Goal: Task Accomplishment & Management: Manage account settings

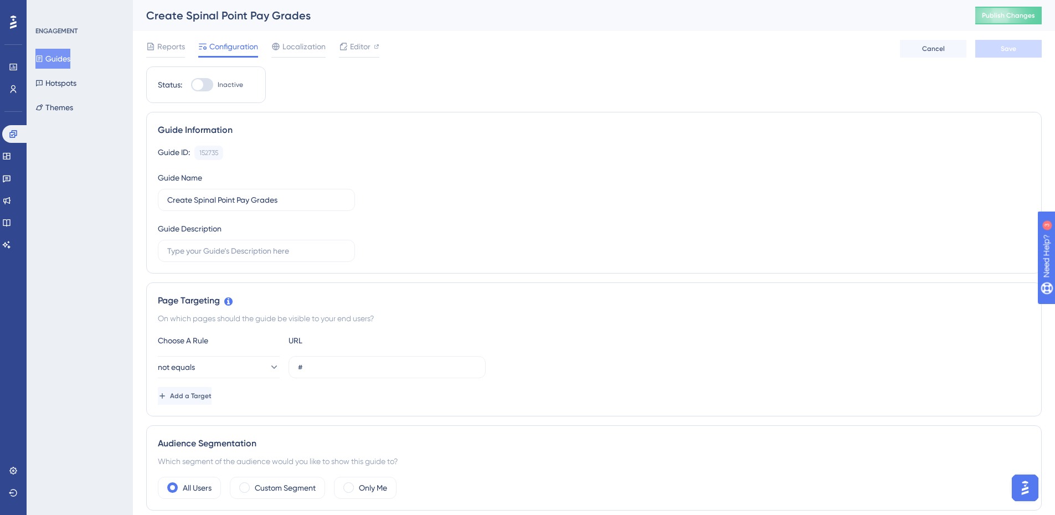
click at [217, 89] on label "Inactive" at bounding box center [217, 84] width 52 height 13
click at [191, 85] on input "Inactive" at bounding box center [191, 85] width 1 height 1
checkbox input "true"
click at [996, 39] on div "Reports Configuration Localization Editor Cancel Save" at bounding box center [594, 48] width 896 height 35
click at [996, 47] on button "Save" at bounding box center [1008, 49] width 66 height 18
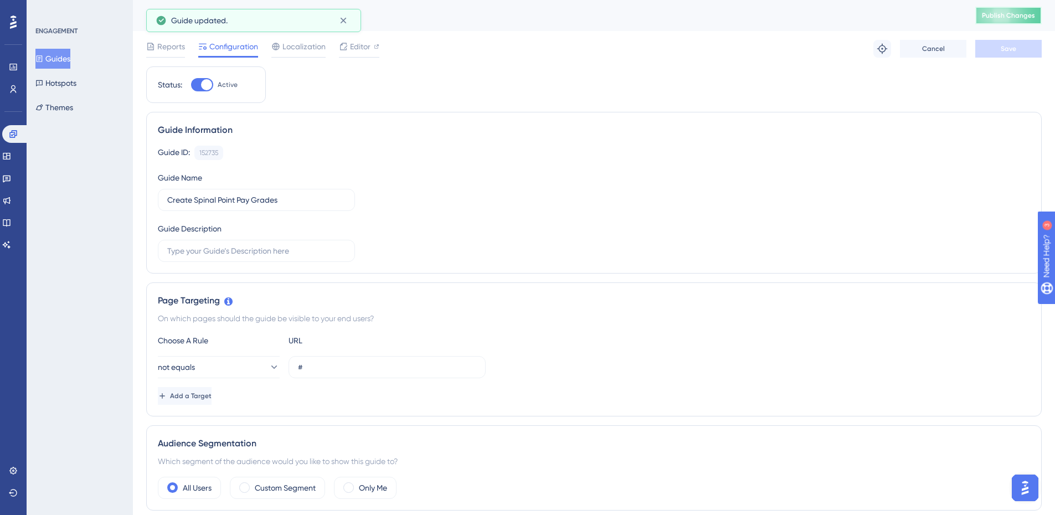
click at [1023, 15] on span "Publish Changes" at bounding box center [1008, 15] width 53 height 9
click at [63, 59] on button "Guides" at bounding box center [52, 59] width 35 height 20
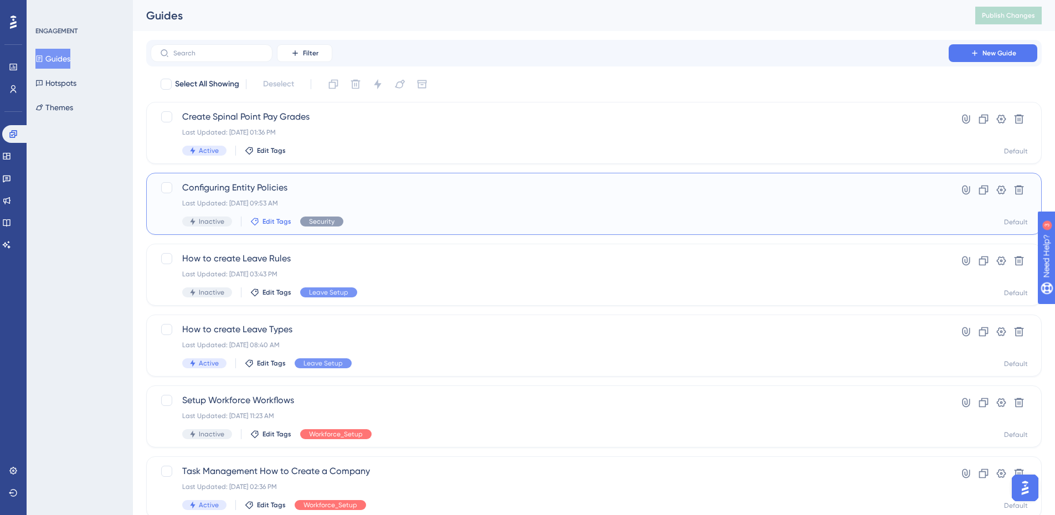
click at [287, 223] on span "Edit Tags" at bounding box center [277, 221] width 29 height 9
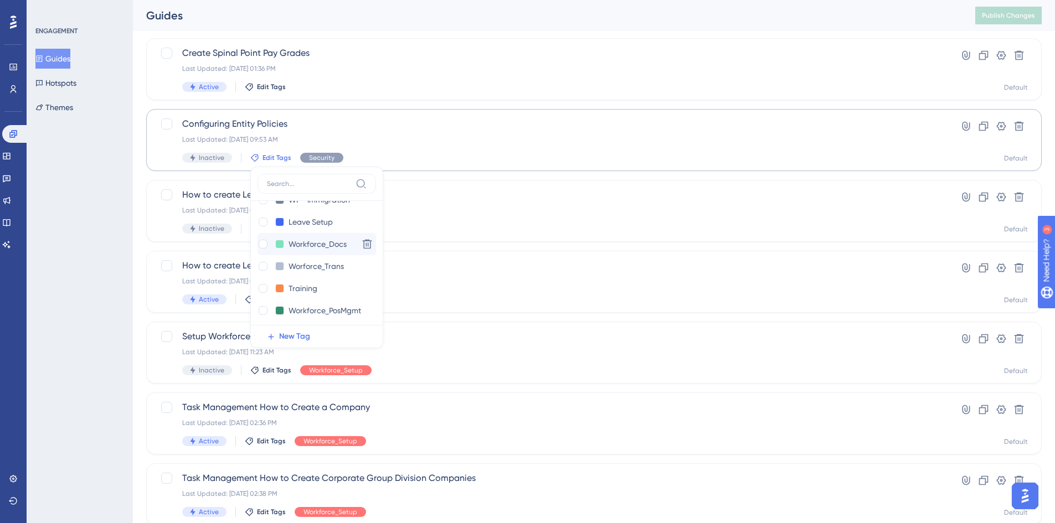
scroll to position [111, 0]
click at [260, 268] on div at bounding box center [263, 263] width 11 height 11
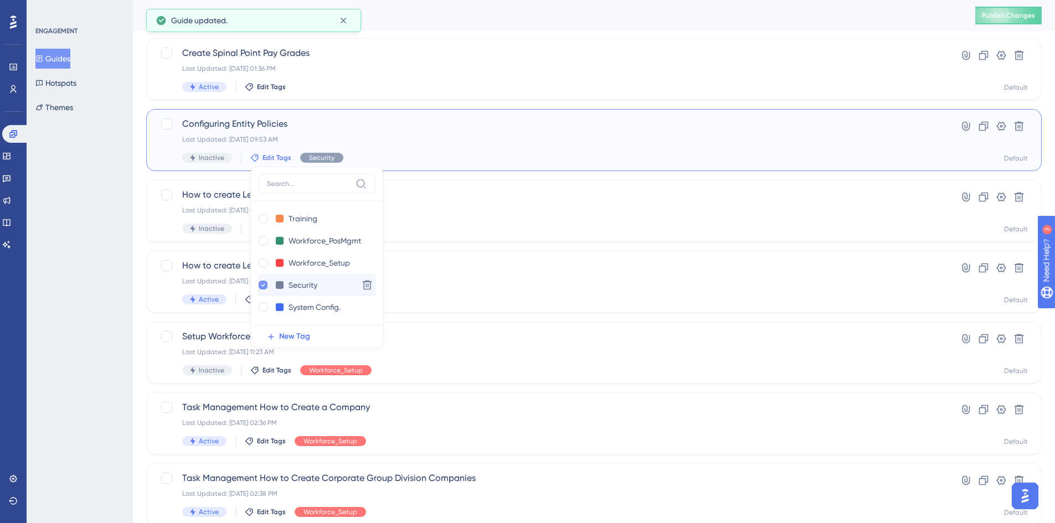
checkbox input "true"
click at [263, 284] on icon at bounding box center [263, 285] width 4 height 8
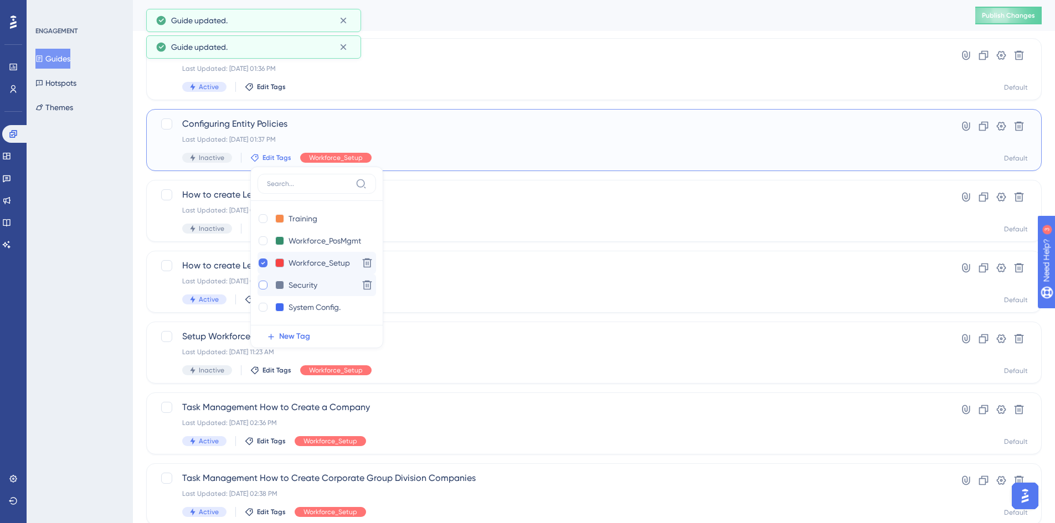
checkbox input "false"
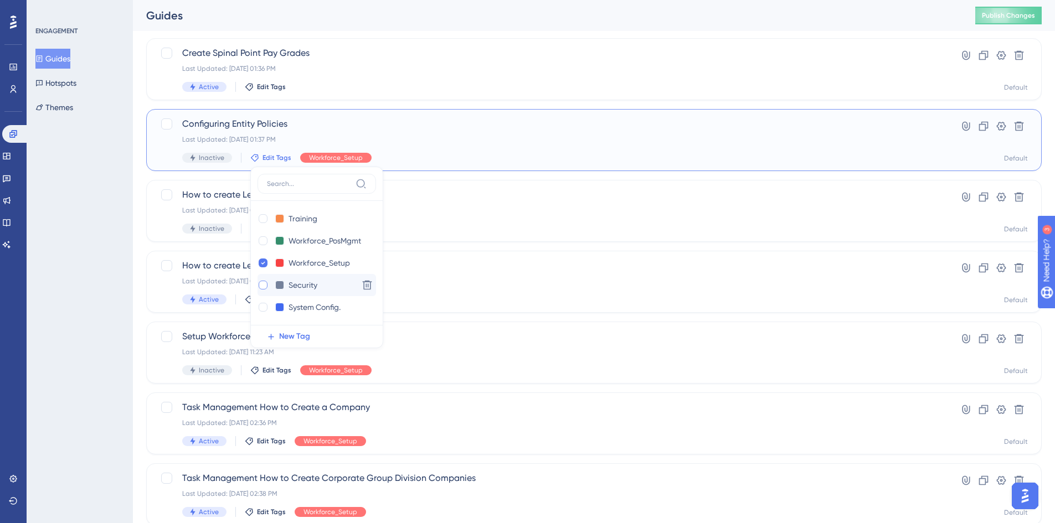
click at [228, 122] on span "Configuring Entity Policies" at bounding box center [549, 123] width 735 height 13
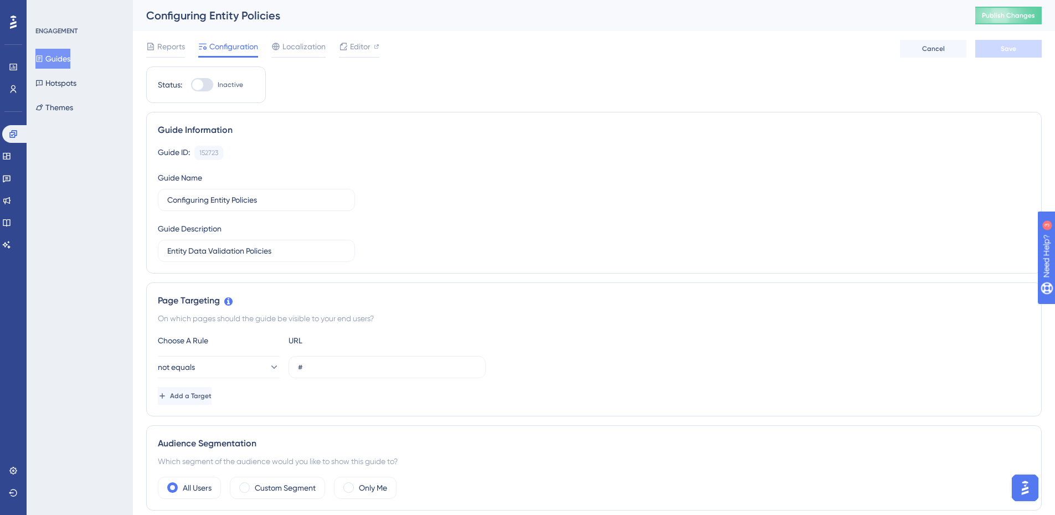
click at [200, 82] on div at bounding box center [197, 84] width 11 height 11
click at [191, 85] on input "Inactive" at bounding box center [191, 85] width 1 height 1
checkbox input "true"
click at [996, 53] on button "Save" at bounding box center [1008, 49] width 66 height 18
click at [1005, 16] on span "Publish Changes" at bounding box center [1008, 15] width 53 height 9
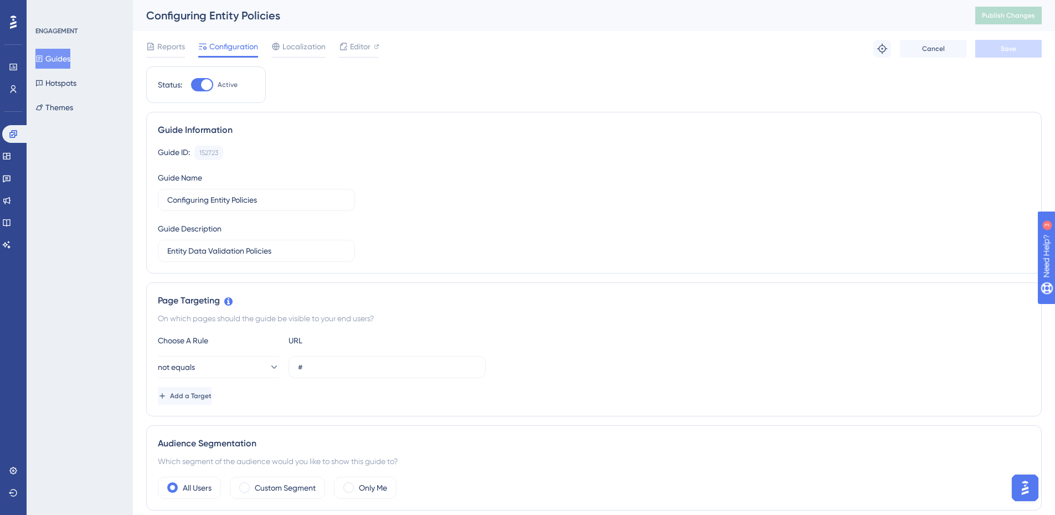
click at [76, 69] on div "Guides Hotspots Themes" at bounding box center [80, 83] width 90 height 69
click at [70, 66] on button "Guides" at bounding box center [52, 59] width 35 height 20
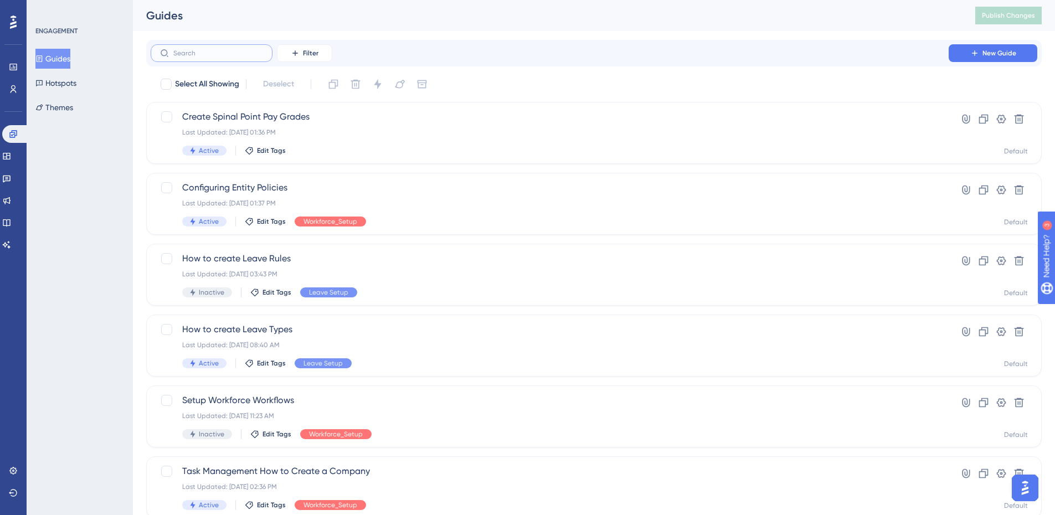
click at [231, 53] on input "text" at bounding box center [218, 53] width 90 height 8
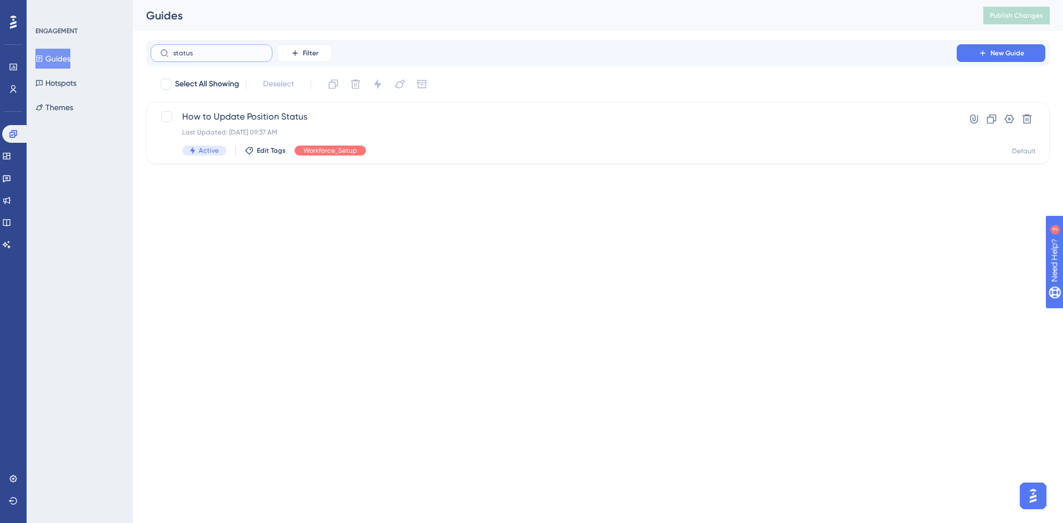
type input "status"
checkbox input "true"
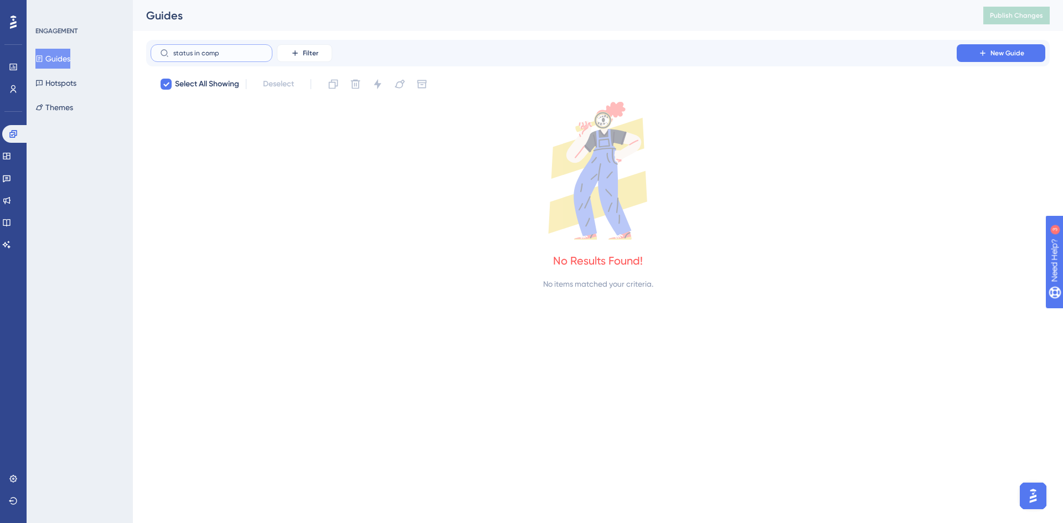
type input "status in comp"
drag, startPoint x: 230, startPoint y: 53, endPoint x: 126, endPoint y: 44, distance: 105.1
click at [133, 44] on div "Performance Users Engagement Widgets Feedback Product Updates Knowledge Base AI…" at bounding box center [598, 154] width 931 height 309
checkbox input "false"
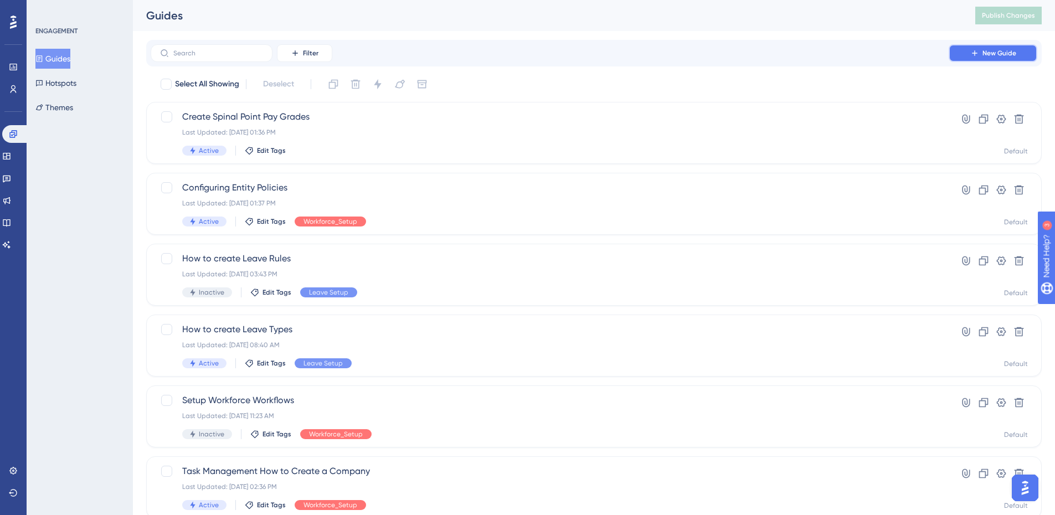
drag, startPoint x: 1018, startPoint y: 56, endPoint x: 1001, endPoint y: 67, distance: 19.5
click at [1017, 56] on button "New Guide" at bounding box center [993, 53] width 89 height 18
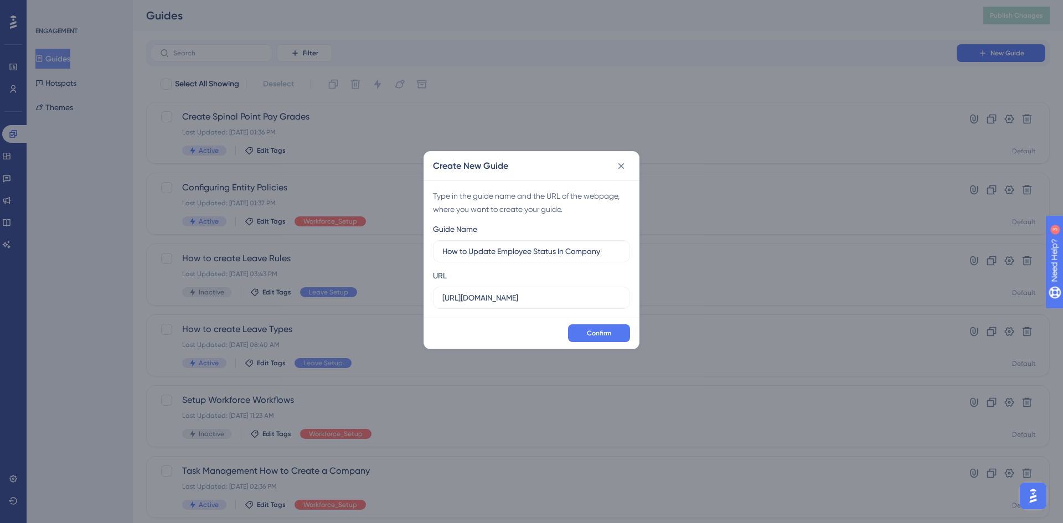
type input "How to Update Employee Status In Company"
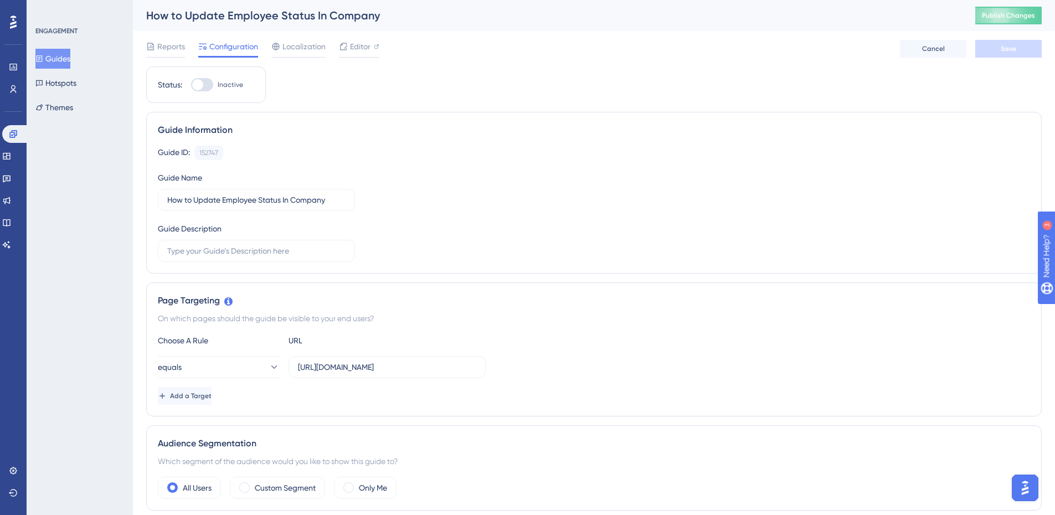
click at [70, 64] on button "Guides" at bounding box center [52, 59] width 35 height 20
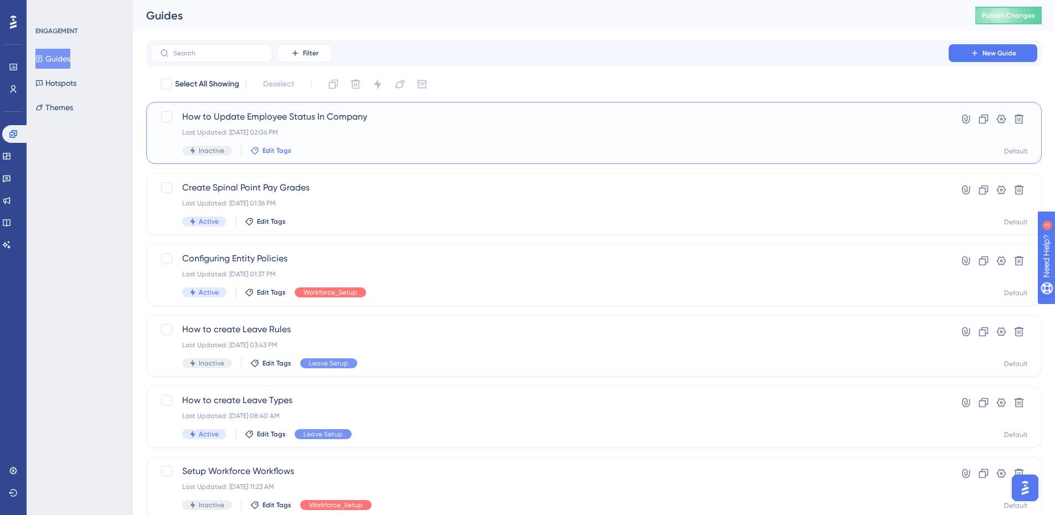
click at [280, 155] on span "Edit Tags" at bounding box center [277, 150] width 29 height 9
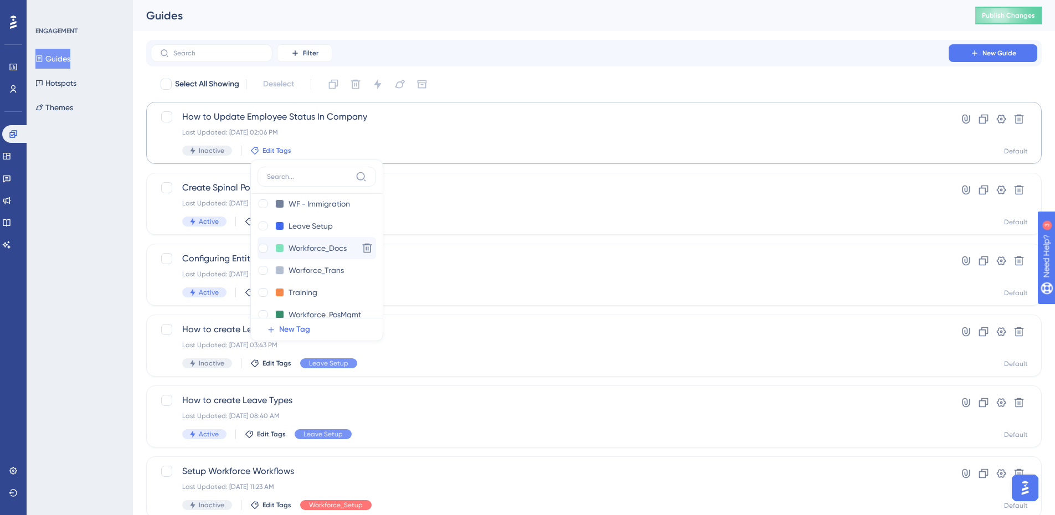
scroll to position [55, 0]
click at [265, 246] on div at bounding box center [263, 244] width 9 height 9
checkbox input "true"
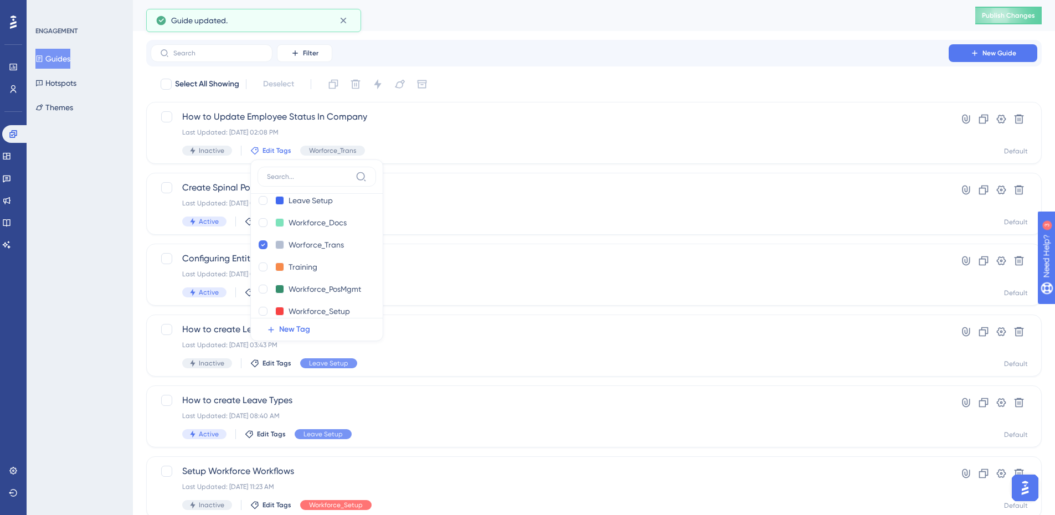
click at [450, 57] on div "Filter New Guide" at bounding box center [594, 53] width 887 height 18
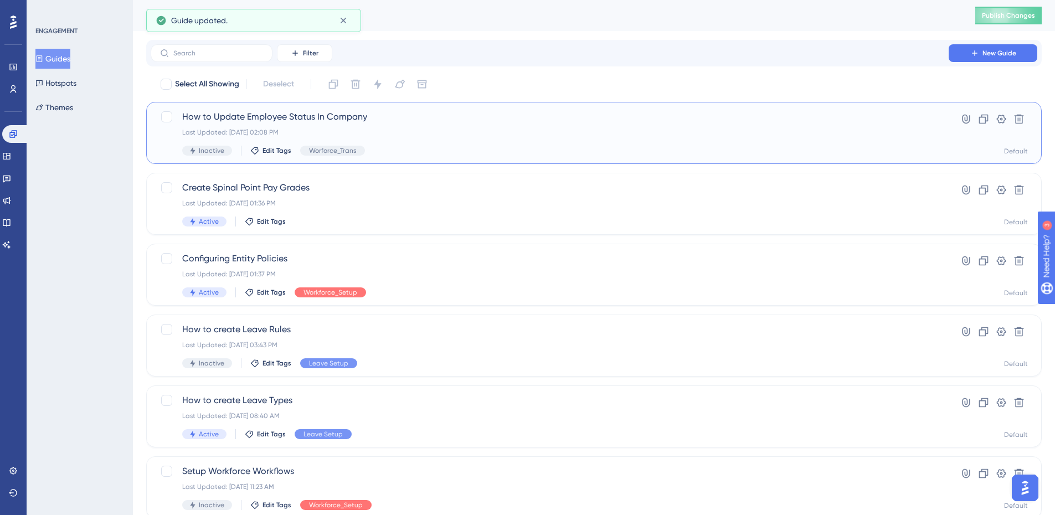
click at [255, 115] on span "How to Update Employee Status In Company" at bounding box center [549, 116] width 735 height 13
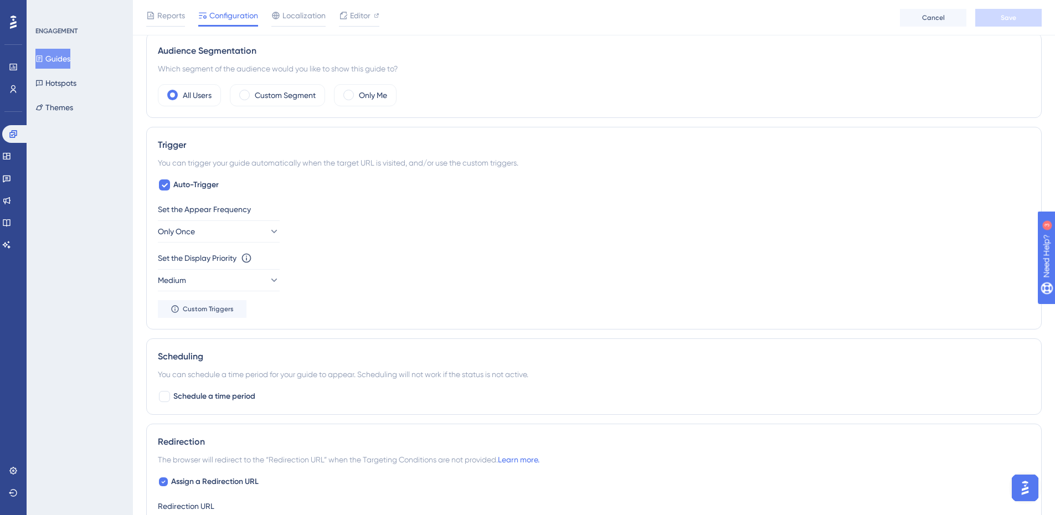
scroll to position [443, 0]
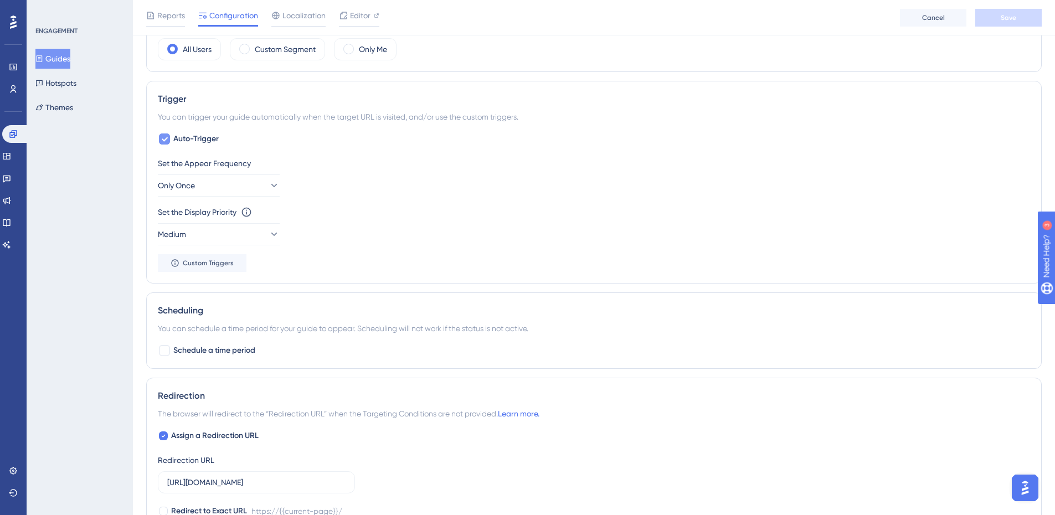
click at [164, 139] on icon at bounding box center [164, 139] width 7 height 9
checkbox input "false"
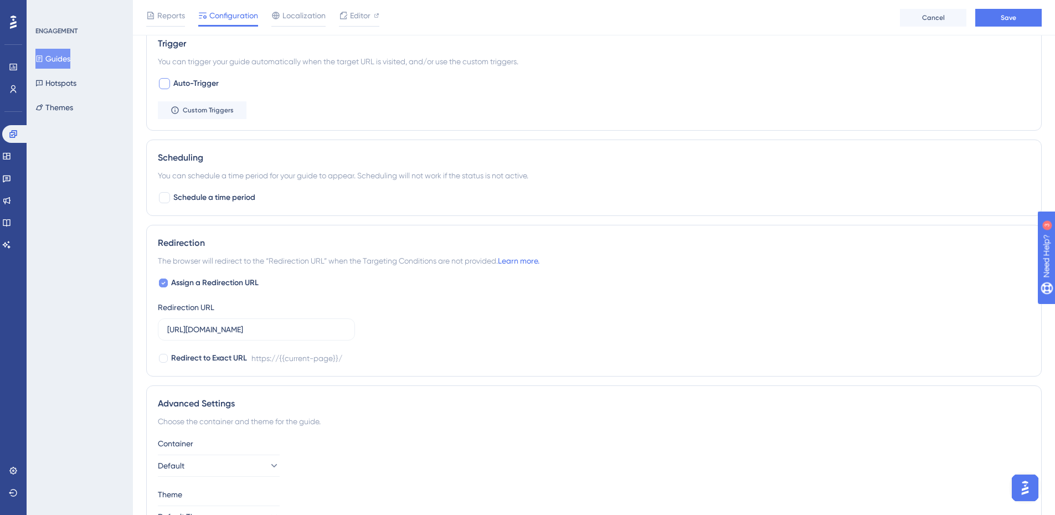
click at [161, 283] on div at bounding box center [163, 283] width 9 height 9
checkbox input "false"
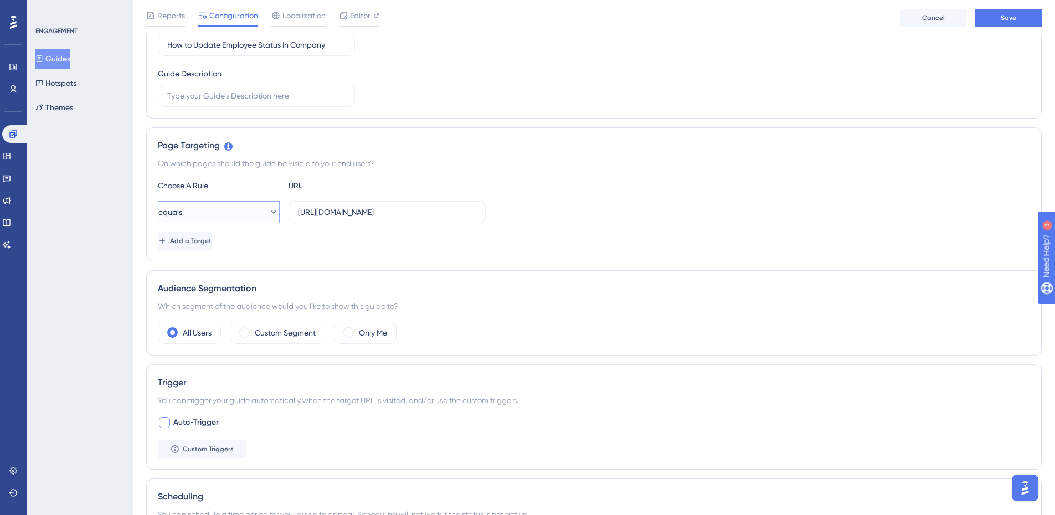
click at [239, 216] on button "equals" at bounding box center [219, 212] width 122 height 22
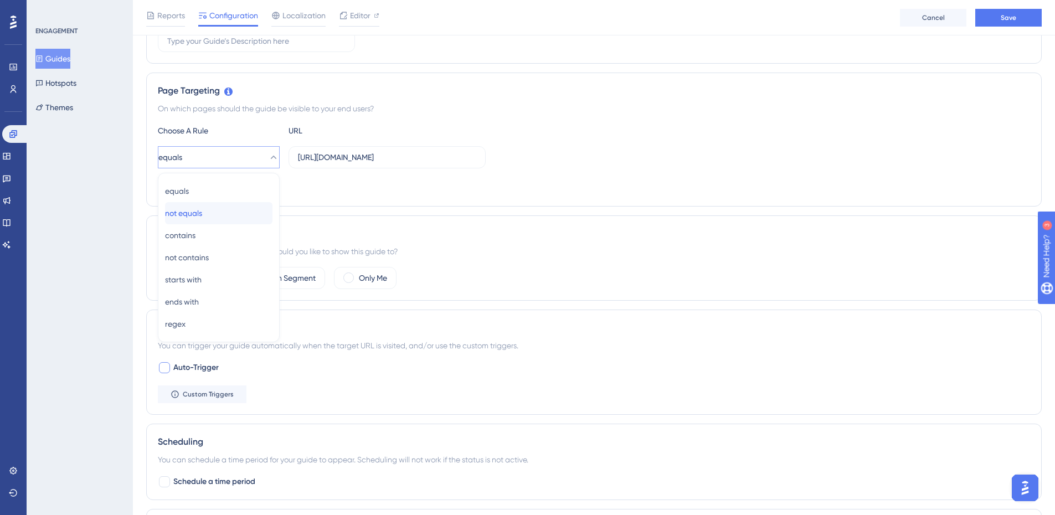
click at [222, 211] on div "not equals not equals" at bounding box center [218, 213] width 107 height 22
click at [386, 167] on label "https://test-dotnetcore.hrplus.net/" at bounding box center [387, 157] width 197 height 22
click at [386, 163] on input "https://test-dotnetcore.hrplus.net/" at bounding box center [387, 157] width 178 height 12
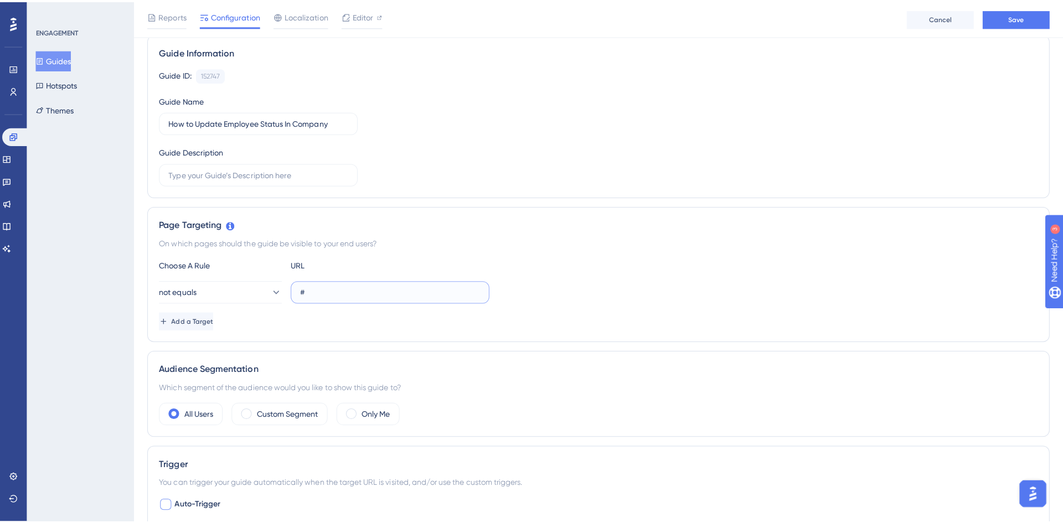
scroll to position [0, 0]
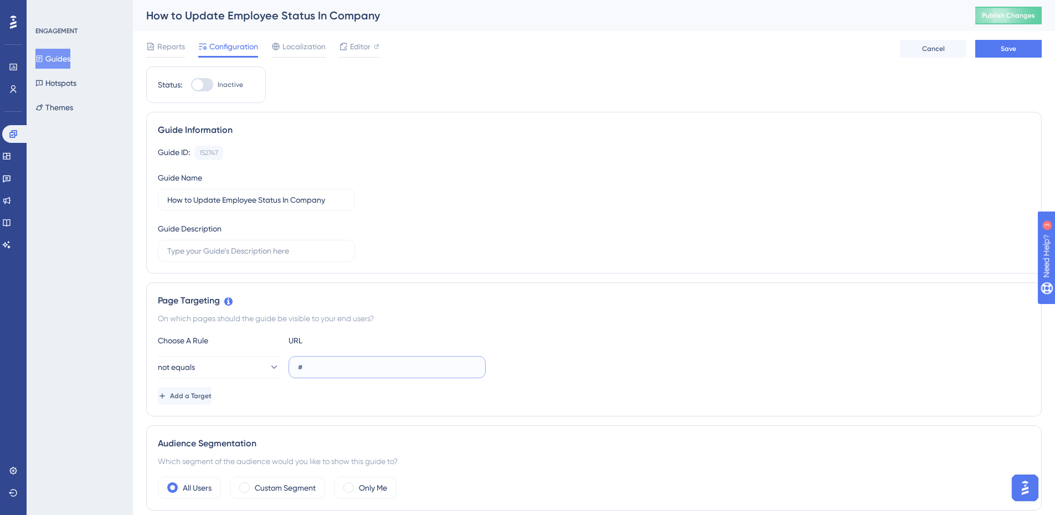
type input "#"
click at [196, 89] on div at bounding box center [197, 84] width 11 height 11
click at [191, 85] on input "Inactive" at bounding box center [191, 85] width 1 height 1
checkbox input "true"
click at [1039, 45] on button "Save" at bounding box center [1008, 49] width 66 height 18
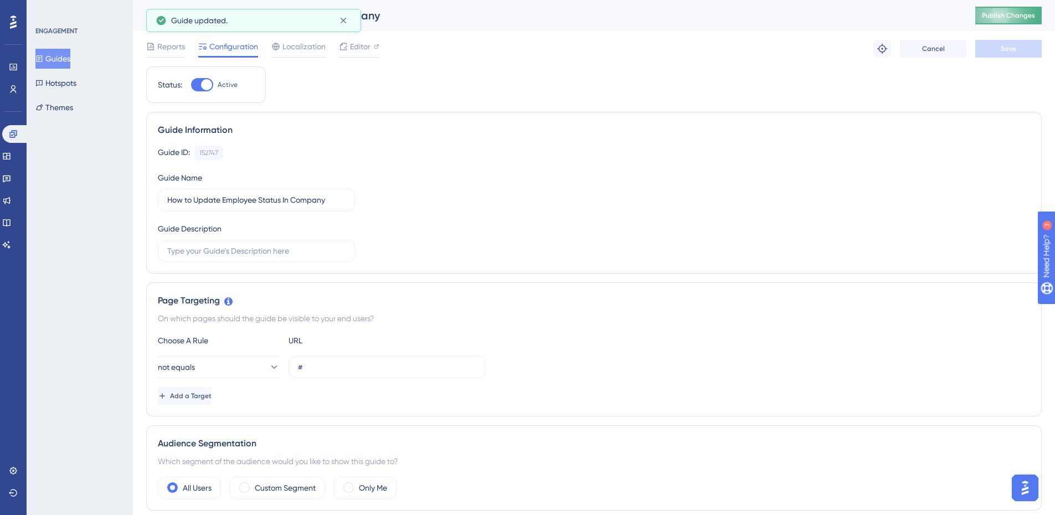
click at [1011, 9] on button "Publish Changes" at bounding box center [1008, 16] width 66 height 18
click at [217, 149] on div "152747" at bounding box center [208, 152] width 19 height 9
copy div "152747"
click at [67, 60] on button "Guides" at bounding box center [52, 59] width 35 height 20
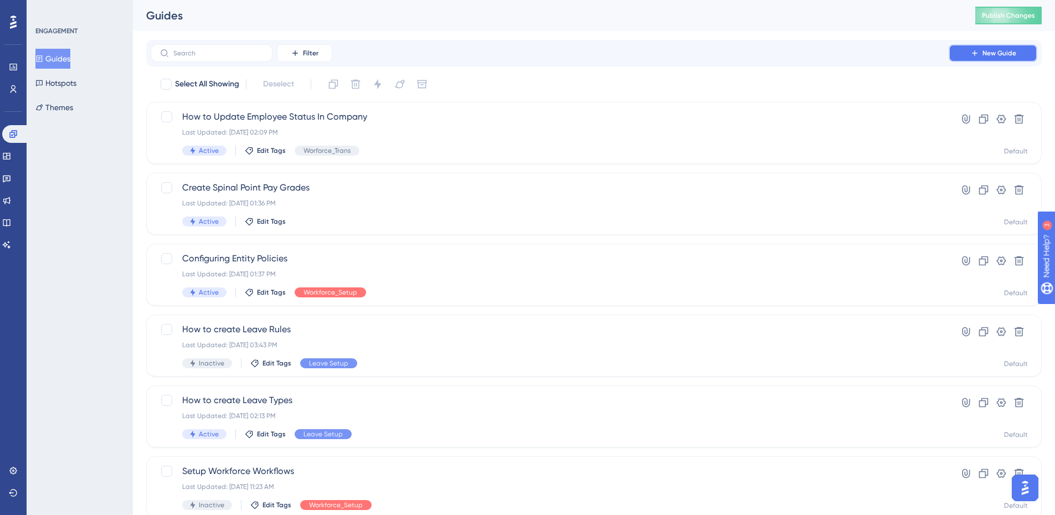
click at [1014, 55] on span "New Guide" at bounding box center [1000, 53] width 34 height 9
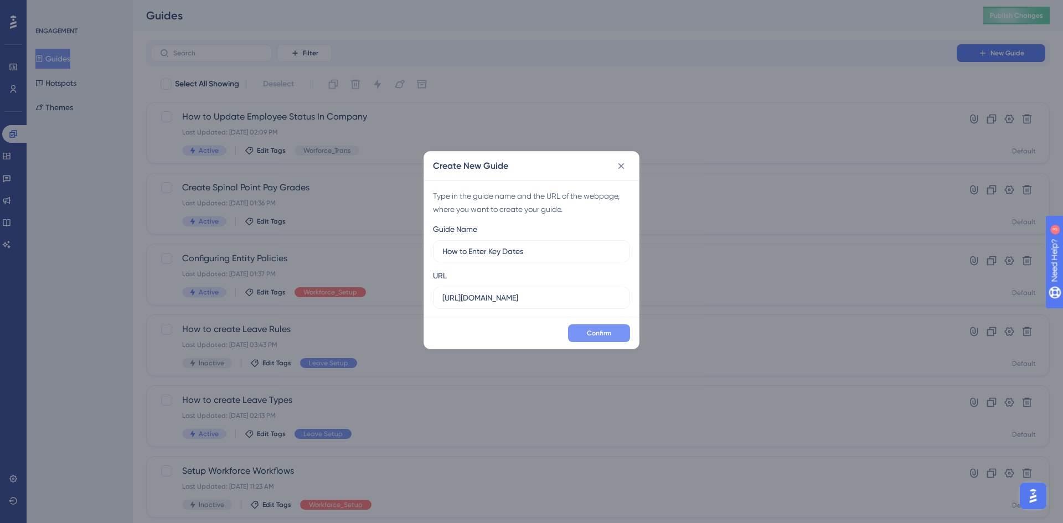
type input "How to Enter Key Dates"
click at [613, 336] on button "Confirm" at bounding box center [599, 334] width 62 height 18
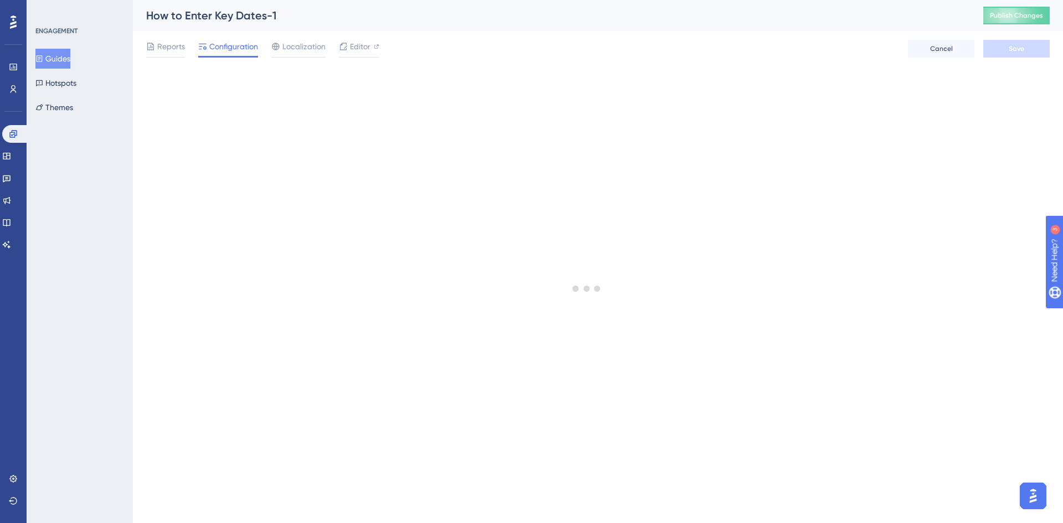
click at [67, 60] on button "Guides" at bounding box center [52, 59] width 35 height 20
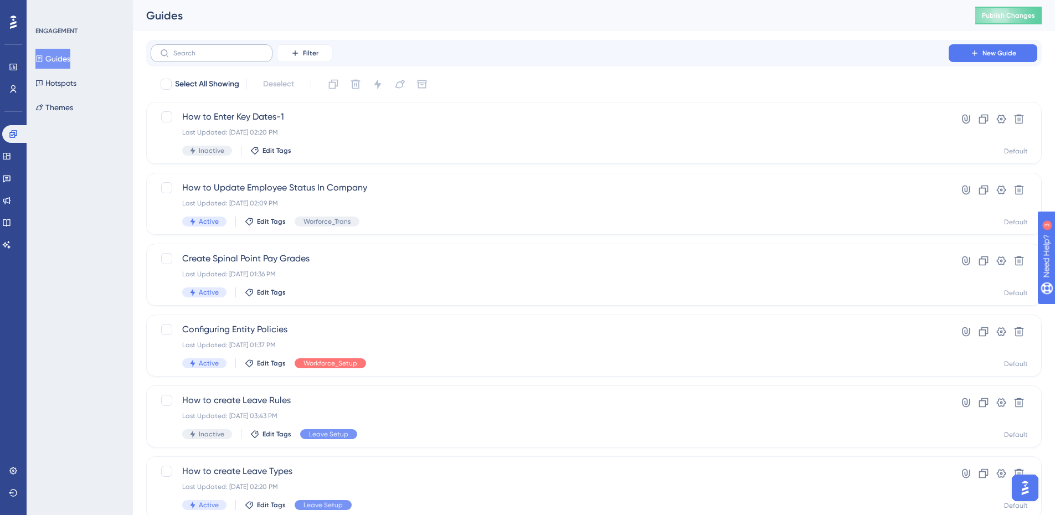
click at [247, 59] on label at bounding box center [212, 53] width 122 height 18
click at [247, 57] on input "text" at bounding box center [218, 53] width 90 height 8
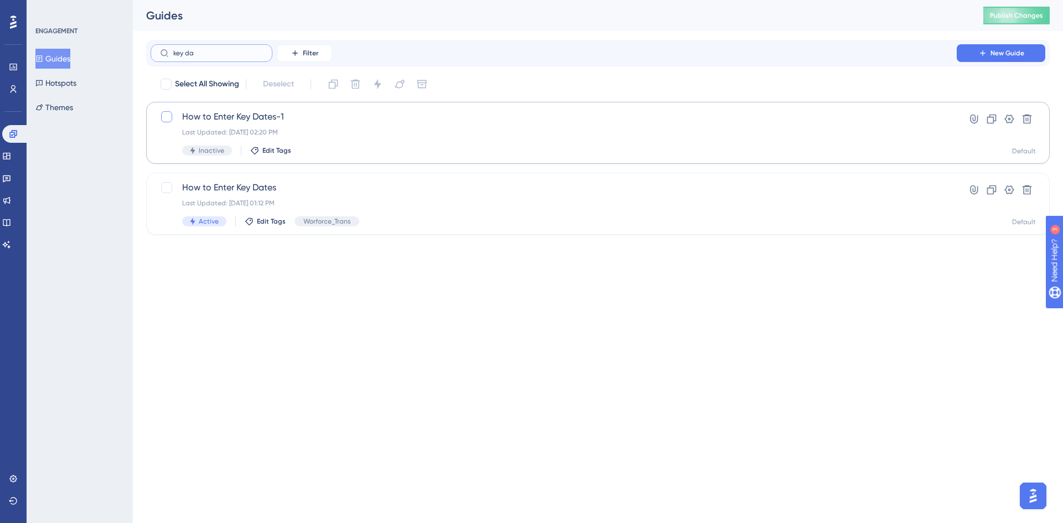
type input "key da"
click at [171, 115] on div at bounding box center [166, 116] width 11 height 11
checkbox input "true"
click at [360, 84] on icon at bounding box center [355, 84] width 9 height 9
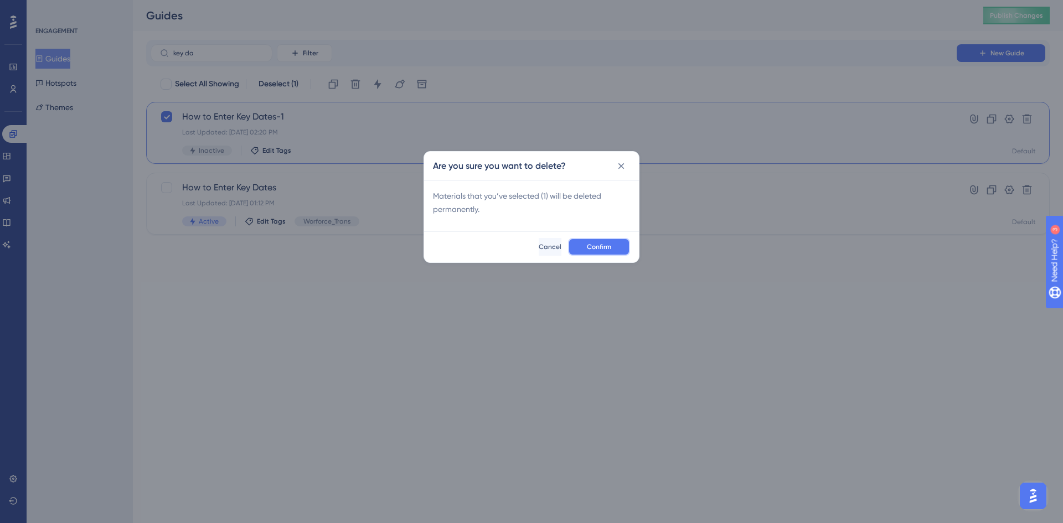
click at [590, 249] on span "Confirm" at bounding box center [599, 247] width 24 height 9
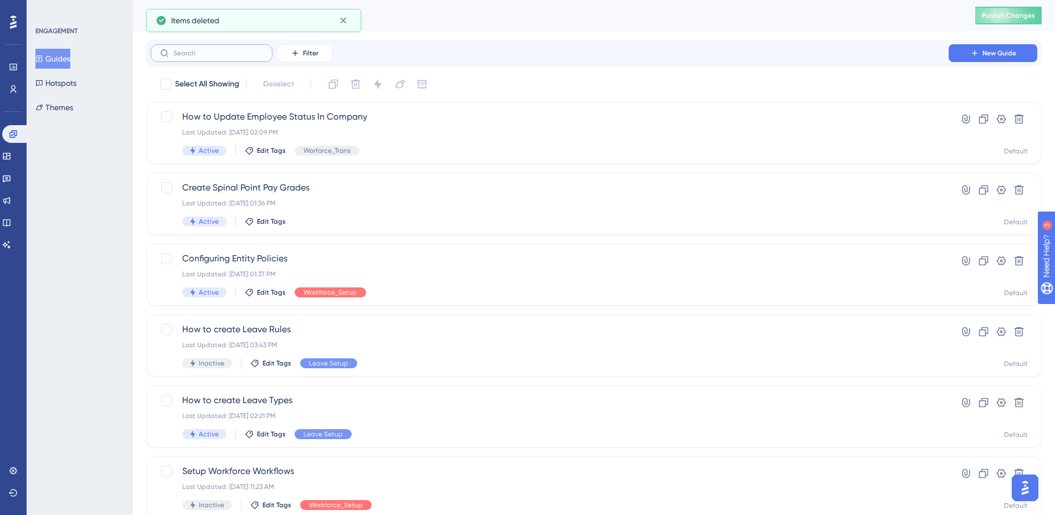
click at [250, 55] on input "text" at bounding box center [218, 53] width 90 height 8
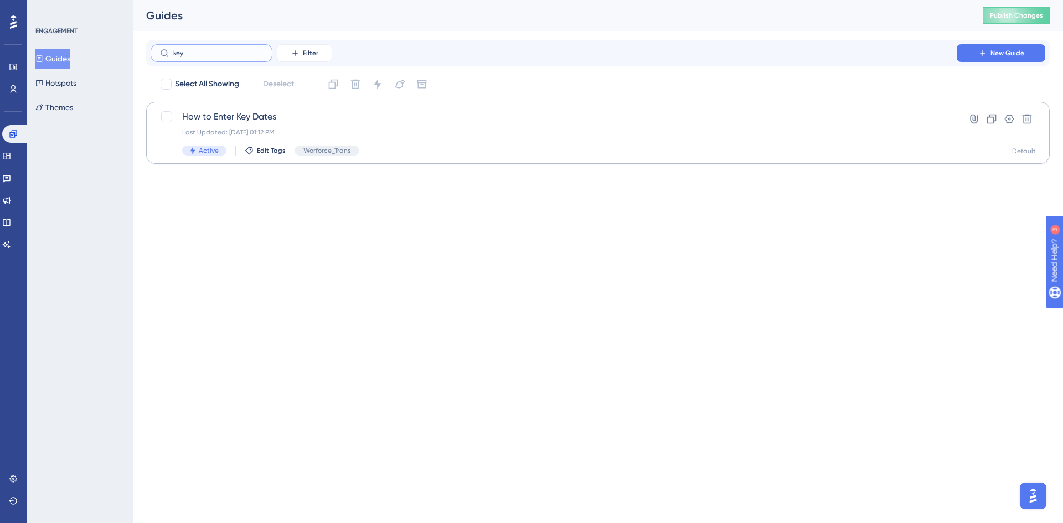
type input "key"
click at [271, 114] on span "How to Enter Key Dates" at bounding box center [553, 116] width 743 height 13
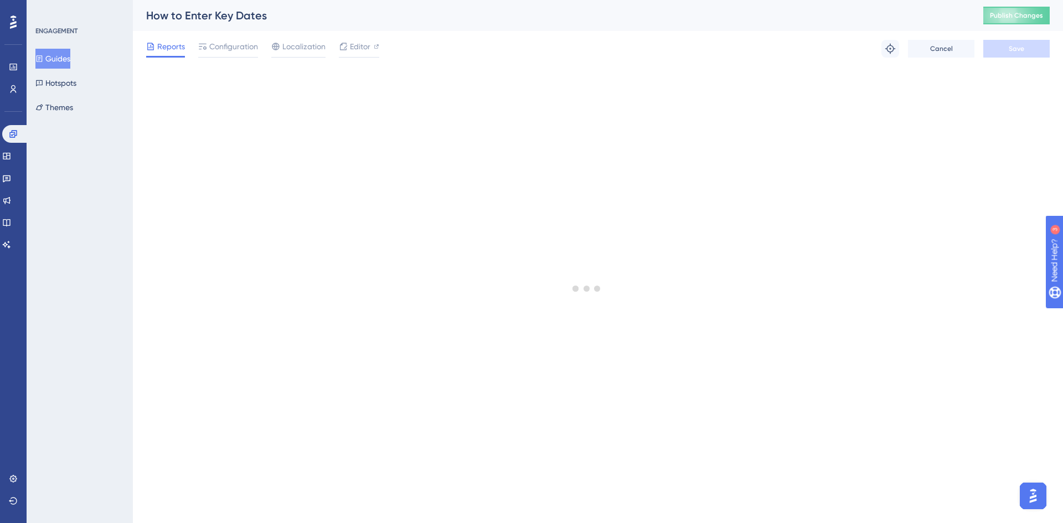
click at [43, 59] on icon at bounding box center [39, 59] width 8 height 8
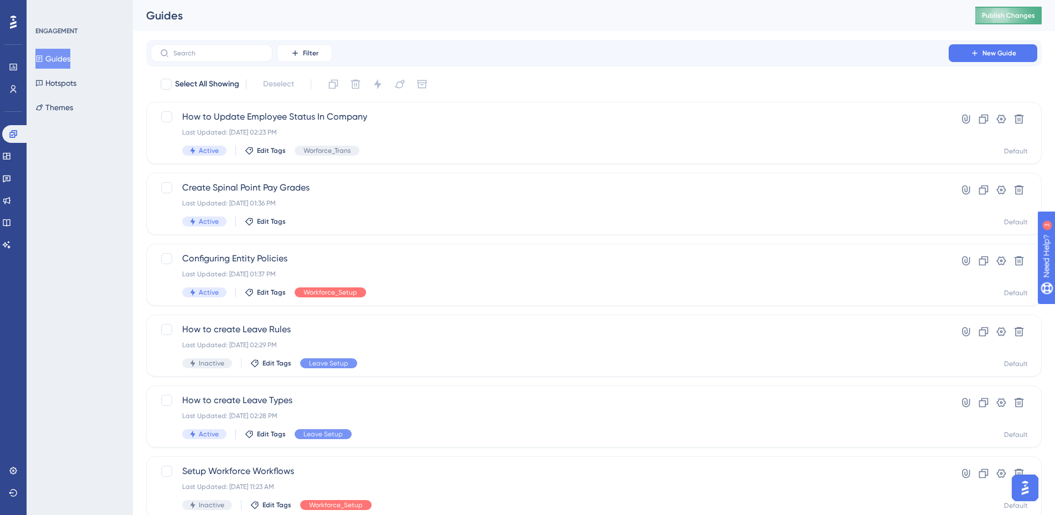
click at [1013, 17] on span "Publish Changes" at bounding box center [1008, 15] width 53 height 9
click at [246, 50] on input "text" at bounding box center [218, 53] width 90 height 8
click at [249, 58] on label at bounding box center [212, 53] width 122 height 18
click at [249, 57] on input "text" at bounding box center [218, 53] width 90 height 8
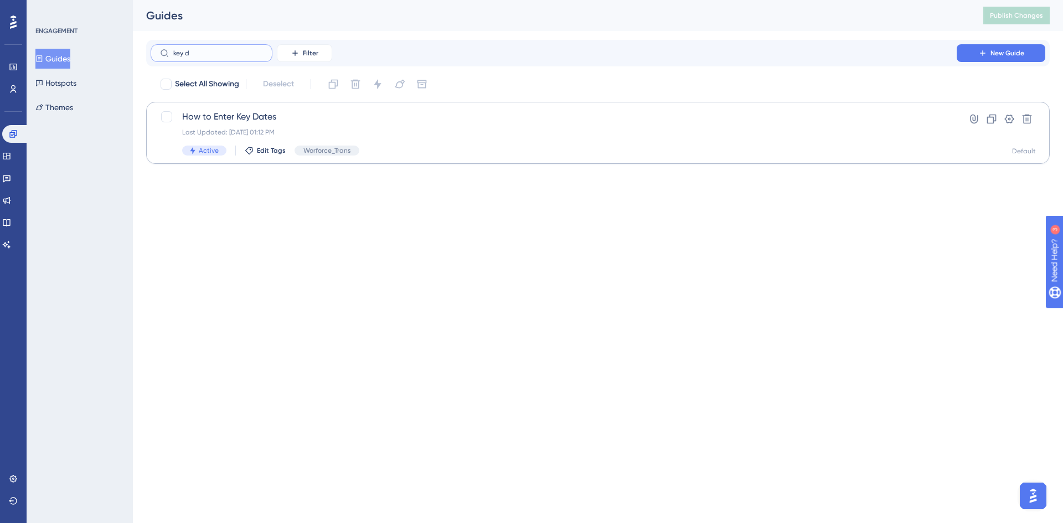
type input "key d"
click at [249, 117] on span "How to Enter Key Dates" at bounding box center [553, 116] width 743 height 13
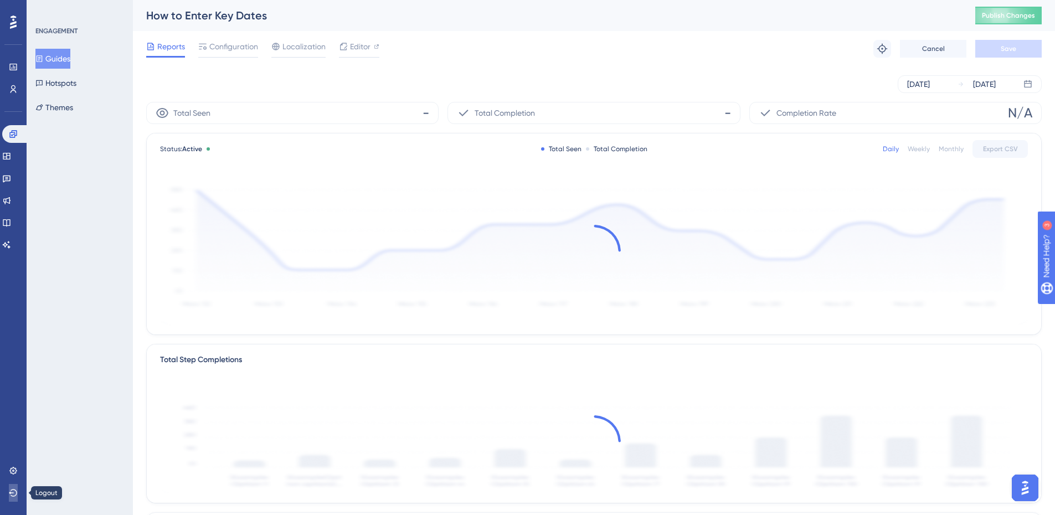
click at [17, 490] on icon at bounding box center [13, 493] width 9 height 9
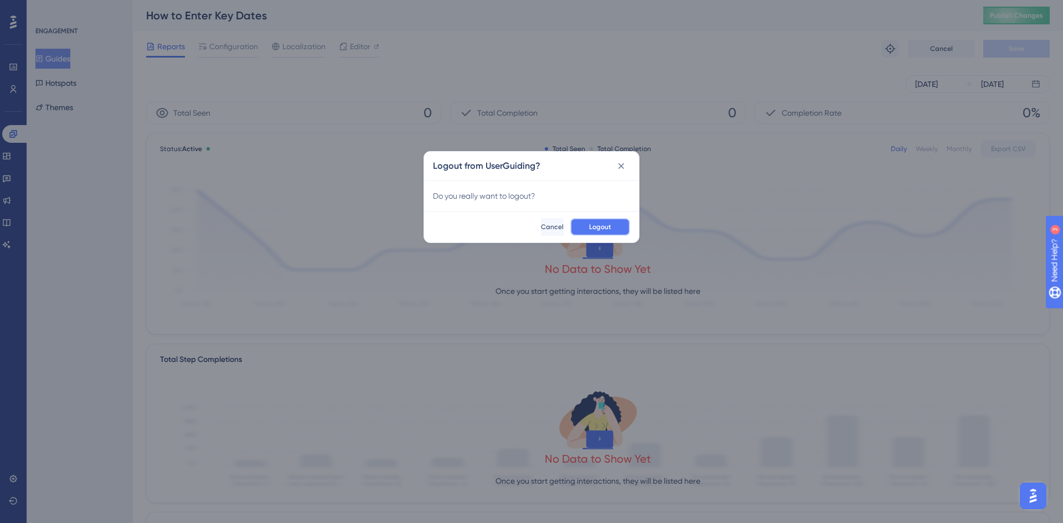
click at [608, 233] on button "Logout" at bounding box center [601, 227] width 60 height 18
